Goal: Navigation & Orientation: Understand site structure

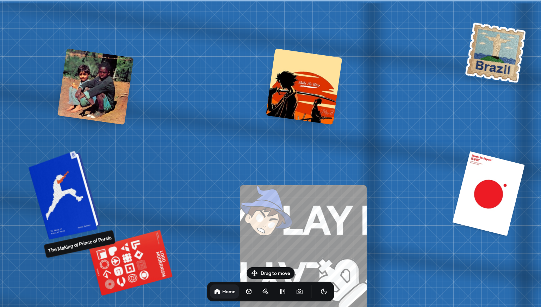
drag, startPoint x: 289, startPoint y: 75, endPoint x: 60, endPoint y: 165, distance: 245.9
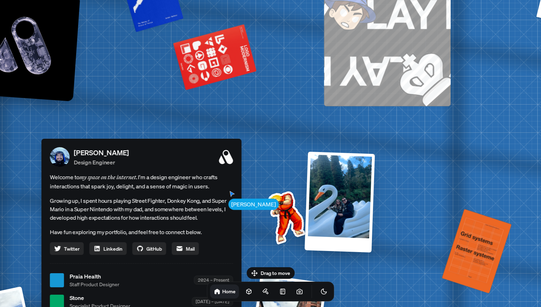
drag, startPoint x: 188, startPoint y: 195, endPoint x: 316, endPoint y: 70, distance: 178.4
click at [307, 74] on div "[PERSON_NAME] [PERSON_NAME] Design Engineer Welcome to my space on the internet…" at bounding box center [143, 280] width 1054 height 923
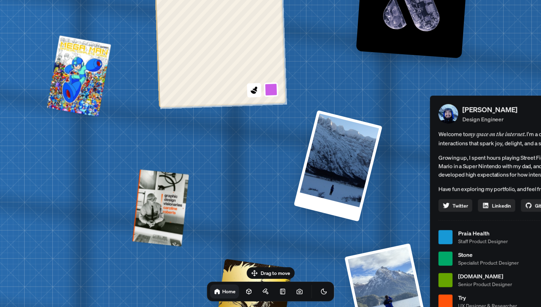
drag, startPoint x: 38, startPoint y: 143, endPoint x: 449, endPoint y: 105, distance: 412.9
click at [449, 105] on div "[PERSON_NAME] [PERSON_NAME] Design Engineer Welcome to my space on the internet…" at bounding box center [532, 237] width 1054 height 923
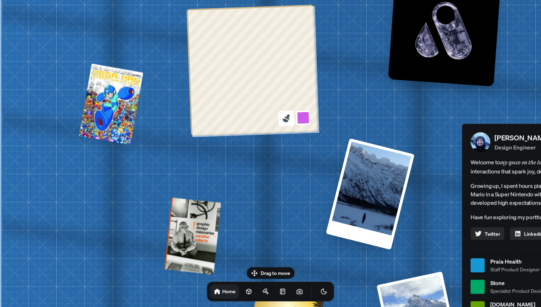
click at [288, 118] on icon at bounding box center [287, 118] width 5 height 6
click at [302, 115] on button at bounding box center [303, 118] width 16 height 16
click at [299, 67] on button at bounding box center [301, 67] width 16 height 16
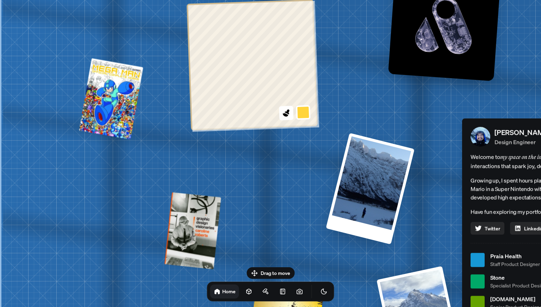
drag, startPoint x: 141, startPoint y: 91, endPoint x: 186, endPoint y: 89, distance: 44.8
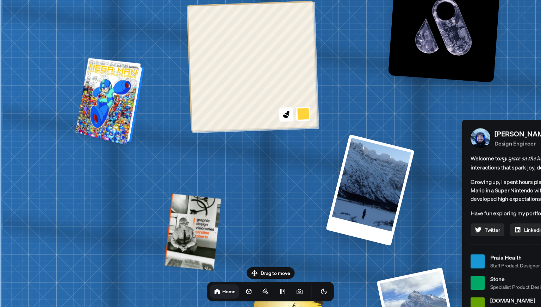
click at [110, 109] on div at bounding box center [113, 102] width 61 height 81
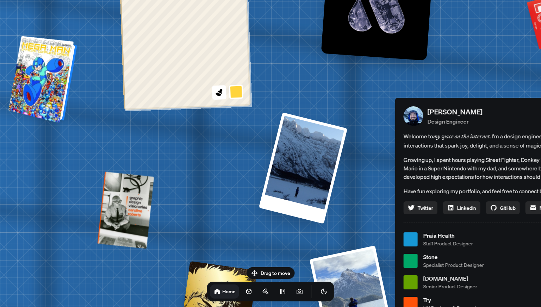
drag, startPoint x: 113, startPoint y: 129, endPoint x: 43, endPoint y: 103, distance: 74.9
click at [43, 103] on div at bounding box center [46, 80] width 61 height 81
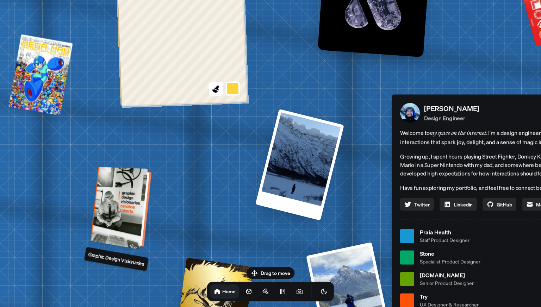
click at [123, 190] on div at bounding box center [125, 208] width 54 height 77
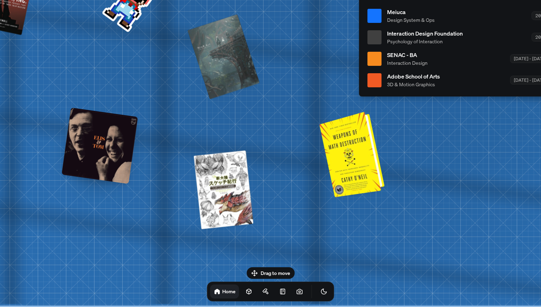
click at [351, 162] on div at bounding box center [356, 153] width 58 height 79
click at [342, 191] on div at bounding box center [356, 153] width 58 height 79
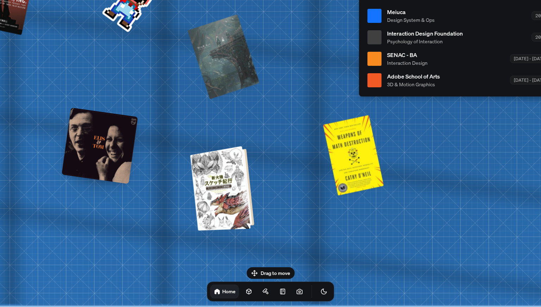
click at [227, 187] on div at bounding box center [226, 188] width 57 height 79
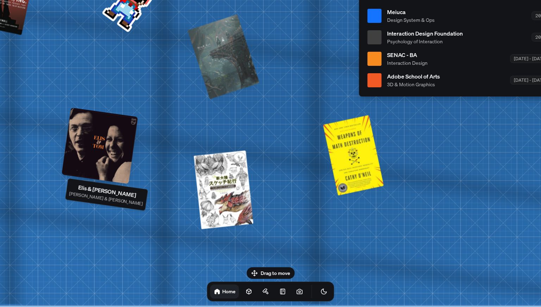
click at [124, 144] on div at bounding box center [100, 146] width 76 height 76
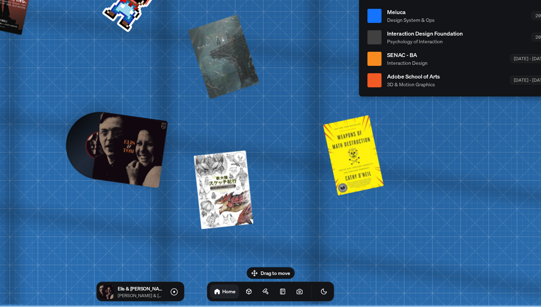
click at [79, 147] on div at bounding box center [99, 145] width 47 height 47
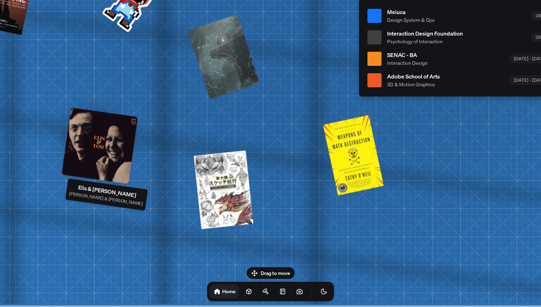
click at [109, 151] on div at bounding box center [100, 146] width 76 height 76
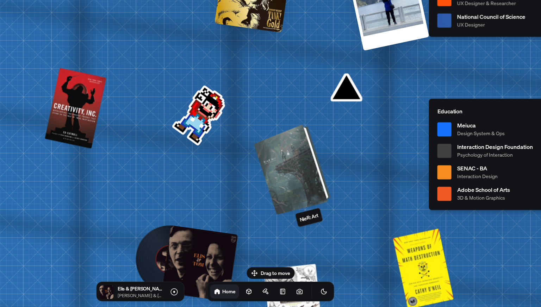
click at [309, 179] on div at bounding box center [295, 168] width 69 height 84
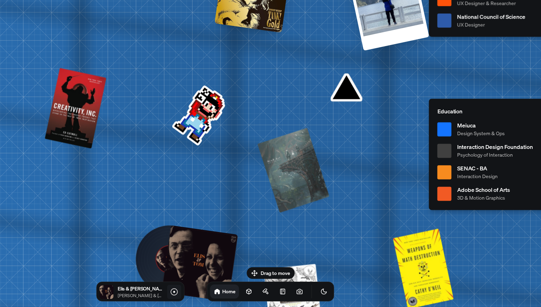
click at [174, 293] on icon at bounding box center [174, 292] width 8 height 8
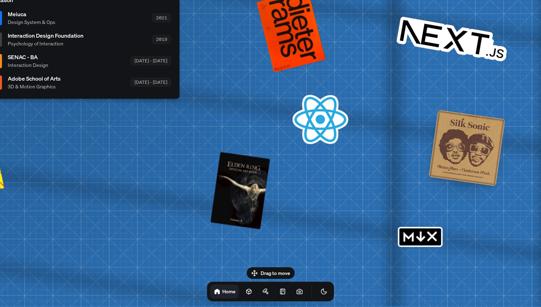
click at [423, 236] on rect "MDX" at bounding box center [420, 237] width 41 height 17
click at [457, 150] on div at bounding box center [467, 148] width 76 height 76
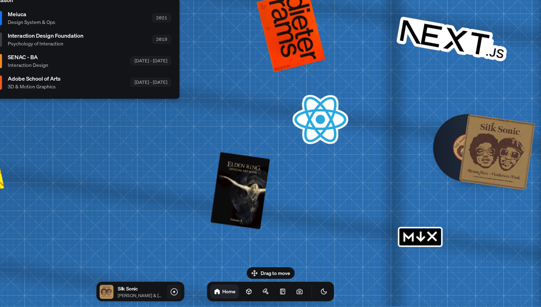
click at [175, 291] on icon at bounding box center [174, 292] width 8 height 8
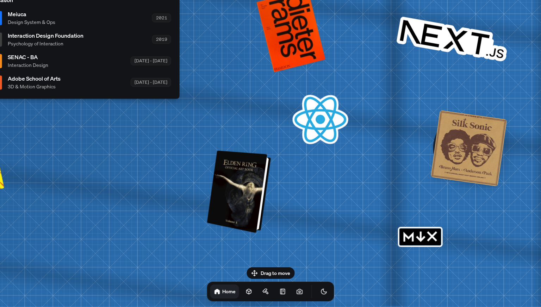
click at [240, 208] on div at bounding box center [243, 192] width 56 height 77
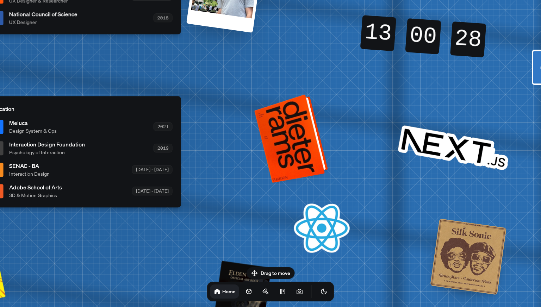
click at [292, 113] on div at bounding box center [295, 137] width 66 height 82
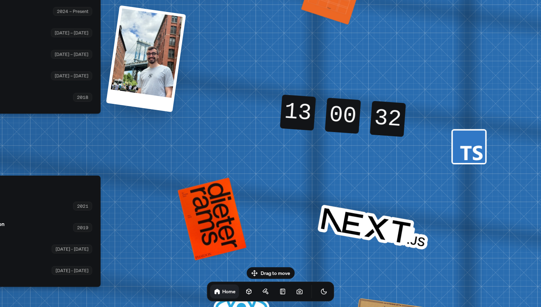
click at [464, 141] on rect at bounding box center [469, 147] width 32 height 32
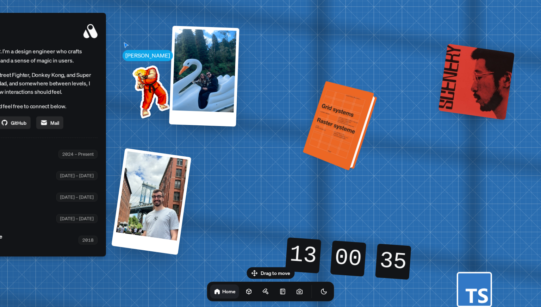
click at [339, 121] on div at bounding box center [343, 128] width 67 height 84
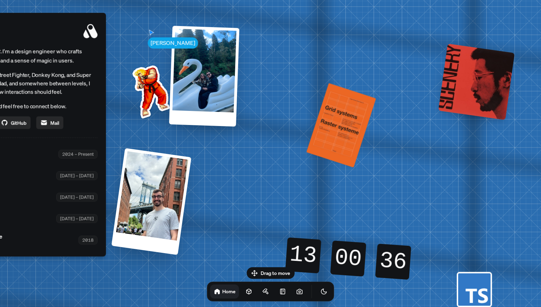
click at [489, 73] on div at bounding box center [476, 82] width 76 height 76
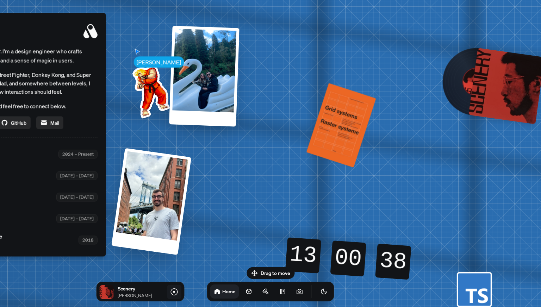
click at [173, 289] on icon at bounding box center [174, 292] width 8 height 8
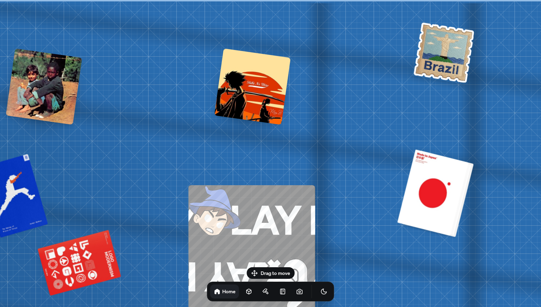
click at [450, 185] on div at bounding box center [438, 194] width 71 height 86
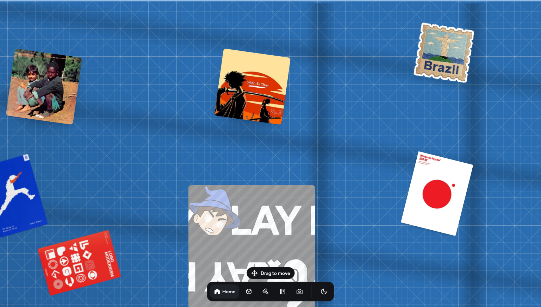
click at [431, 76] on img at bounding box center [444, 52] width 64 height 64
click at [436, 74] on img at bounding box center [444, 52] width 64 height 64
click at [441, 67] on img at bounding box center [444, 52] width 64 height 64
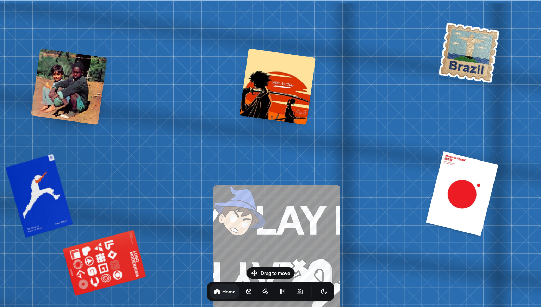
click at [295, 100] on div at bounding box center [278, 87] width 76 height 76
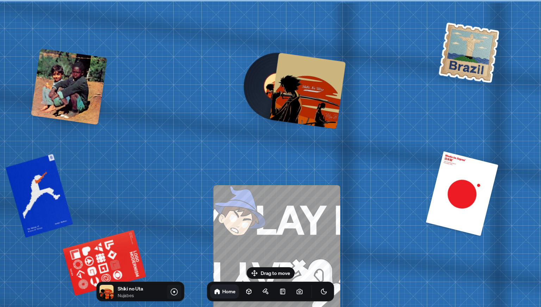
click at [175, 291] on icon at bounding box center [174, 292] width 2 height 2
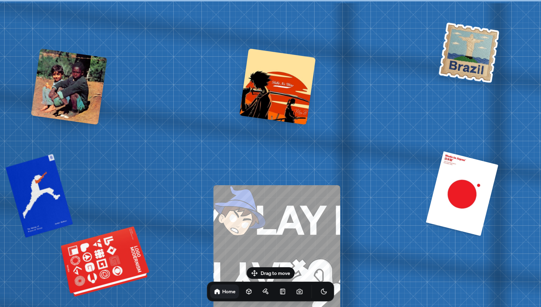
click at [125, 267] on div at bounding box center [106, 265] width 82 height 63
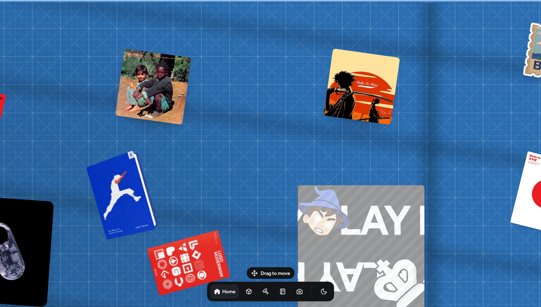
click at [140, 180] on div at bounding box center [126, 194] width 65 height 83
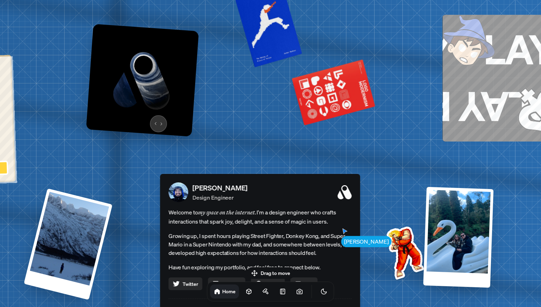
click at [158, 119] on img at bounding box center [142, 80] width 113 height 113
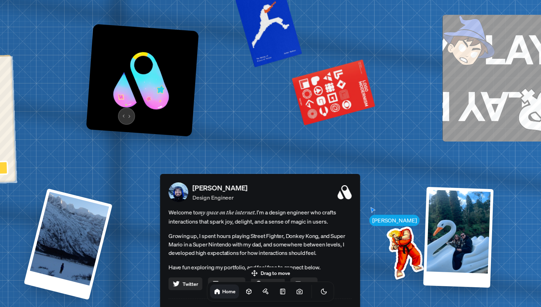
drag, startPoint x: 125, startPoint y: 114, endPoint x: 86, endPoint y: 119, distance: 39.8
click at [86, 119] on img at bounding box center [142, 80] width 113 height 113
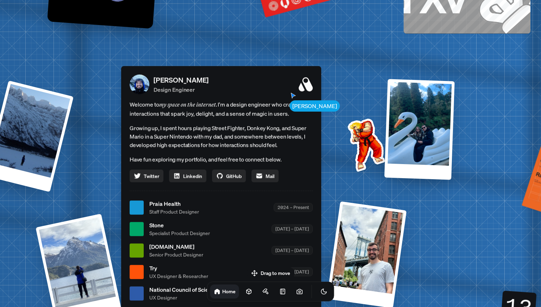
click at [156, 203] on span "Praia Health" at bounding box center [174, 204] width 50 height 8
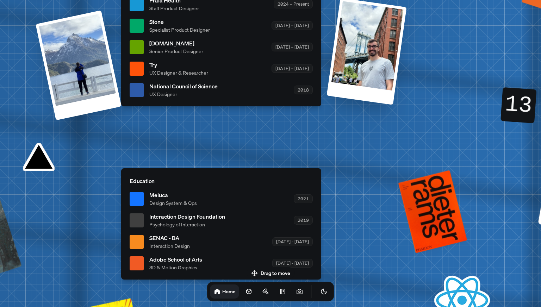
click at [155, 203] on span "Design System & Ops" at bounding box center [173, 202] width 48 height 7
click at [204, 241] on div "SENAC - BA Interaction Design [DATE] - [DATE]" at bounding box center [230, 242] width 163 height 16
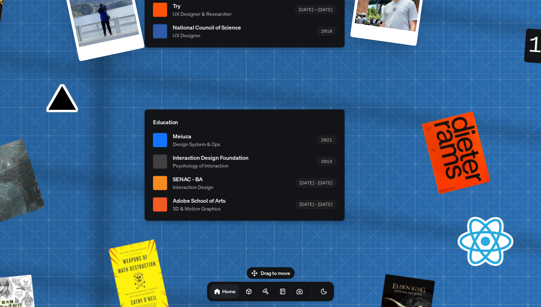
drag, startPoint x: 188, startPoint y: 243, endPoint x: 212, endPoint y: 183, distance: 65.4
click at [212, 184] on span "Interaction Design" at bounding box center [193, 187] width 41 height 7
